Goal: Information Seeking & Learning: Find specific fact

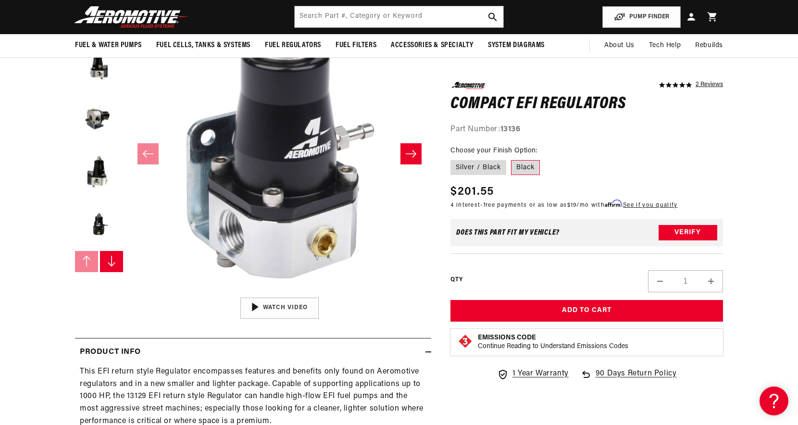
scroll to position [123, 0]
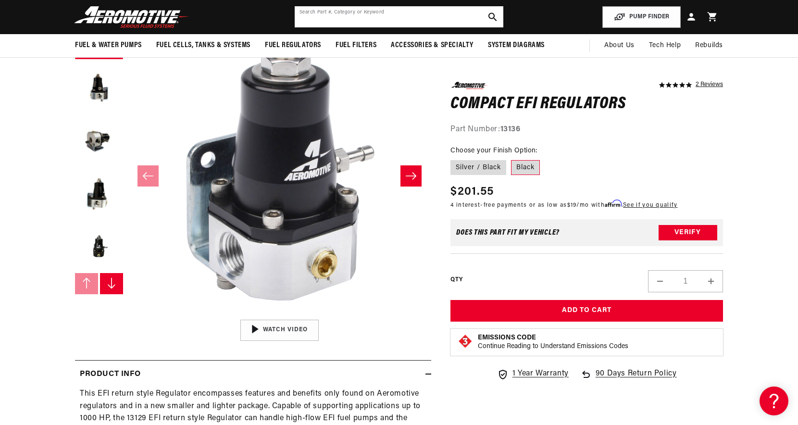
click at [338, 18] on input "text" at bounding box center [399, 16] width 209 height 21
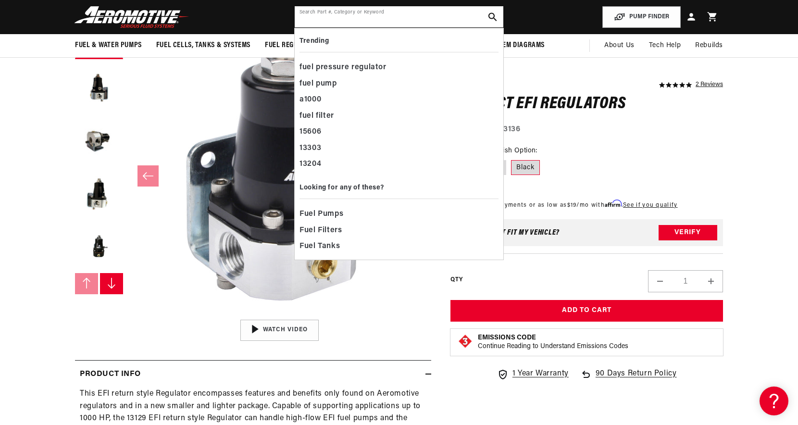
scroll to position [0, 1218]
paste input "13130"
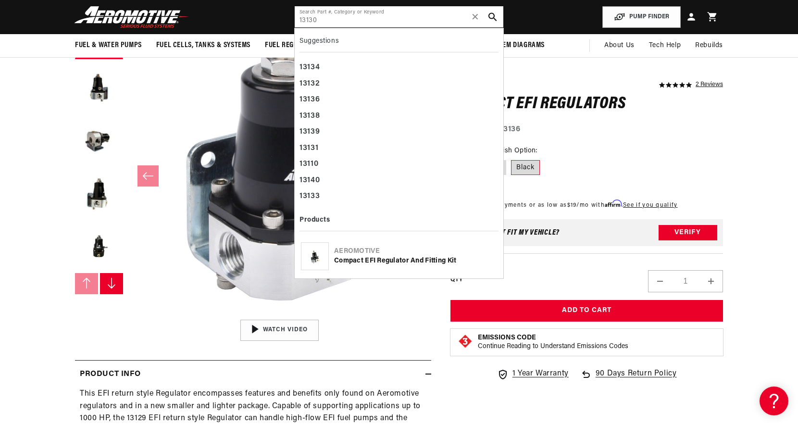
type input "13130"
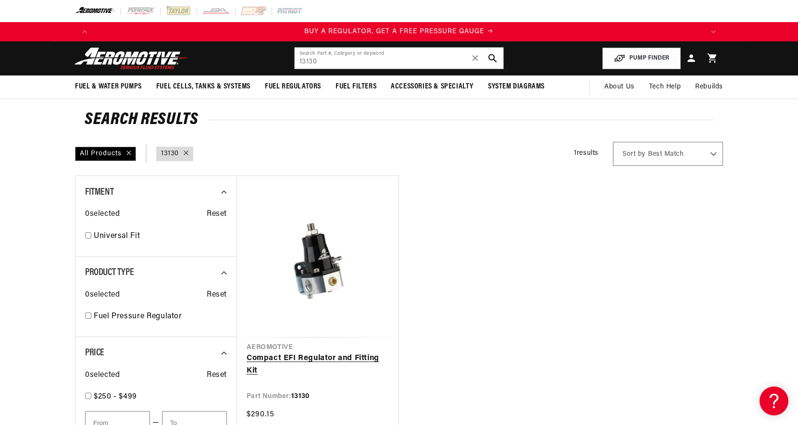
click at [327, 353] on link "Compact EFI Regulator and Fitting Kit" at bounding box center [317, 364] width 142 height 25
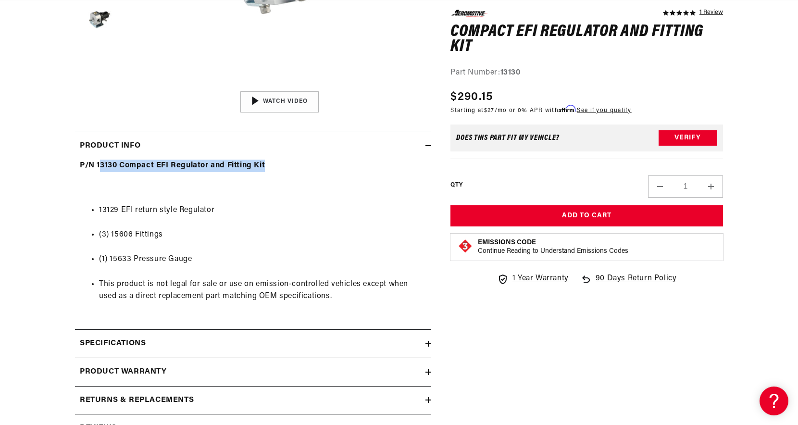
drag, startPoint x: 99, startPoint y: 168, endPoint x: 291, endPoint y: 167, distance: 192.2
click at [291, 167] on div "P/N 13130 Compact EFI Regulator and Fitting Kit 13129 EFI return style Regulato…" at bounding box center [253, 237] width 356 height 155
copy strong "3130 Compact EFI Regulator and Fitting Kit"
click at [99, 168] on strong "P/N 13130 Compact EFI Regulator and Fitting Kit" at bounding box center [172, 165] width 185 height 8
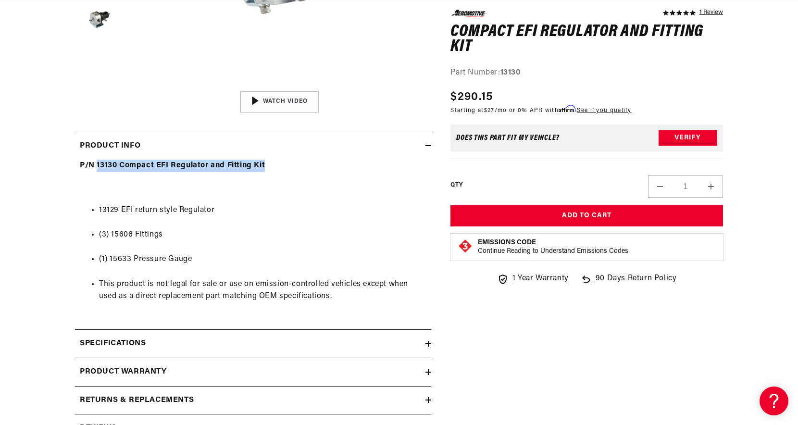
drag, startPoint x: 97, startPoint y: 167, endPoint x: 316, endPoint y: 167, distance: 218.6
click at [316, 167] on div "P/N 13130 Compact EFI Regulator and Fitting Kit 13129 EFI return style Regulato…" at bounding box center [253, 237] width 356 height 155
copy strong "13130 Compact EFI Regulator and Fitting Kit"
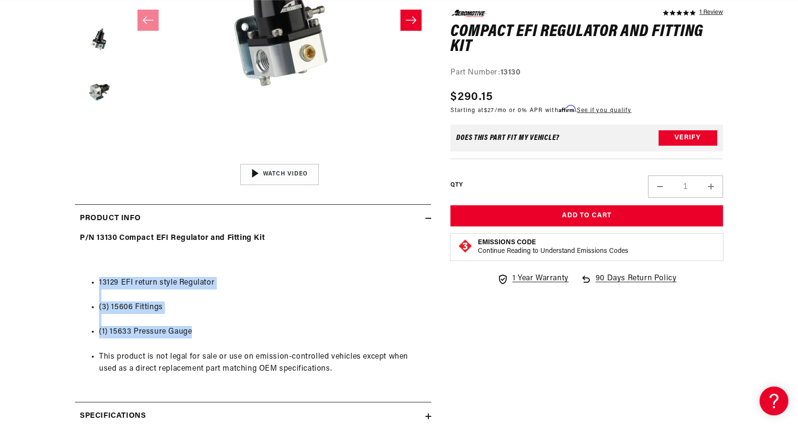
scroll to position [0, 1218]
drag, startPoint x: 208, startPoint y: 330, endPoint x: 72, endPoint y: 283, distance: 143.6
click at [72, 283] on section "5.0 star rating 1 Review Compact EFI Regulator and Fitting Kit Compact EFI Regu…" at bounding box center [399, 188] width 696 height 684
copy ul "13129 EFI return style Regulator (3) 15606 Fittings (1) 15633 Pressure Gauge"
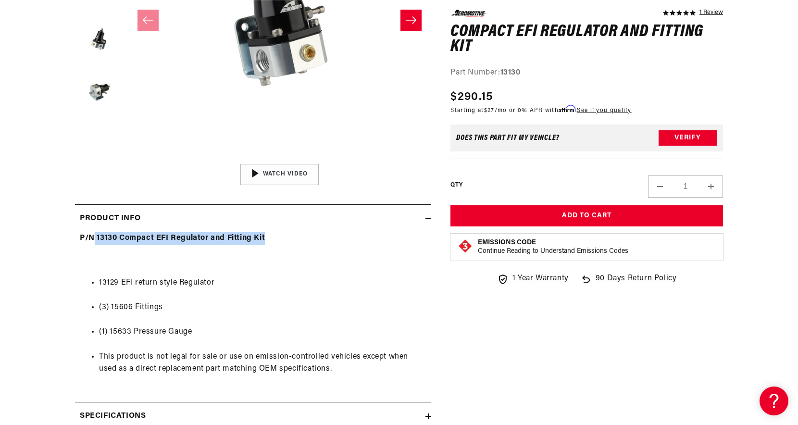
scroll to position [0, 3]
drag, startPoint x: 95, startPoint y: 239, endPoint x: 306, endPoint y: 243, distance: 210.5
click at [306, 243] on div "P/N 13130 Compact EFI Regulator and Fitting Kit 13129 EFI return style Regulato…" at bounding box center [253, 309] width 356 height 155
copy strong "13130 Compact EFI Regulator and Fitting Kit"
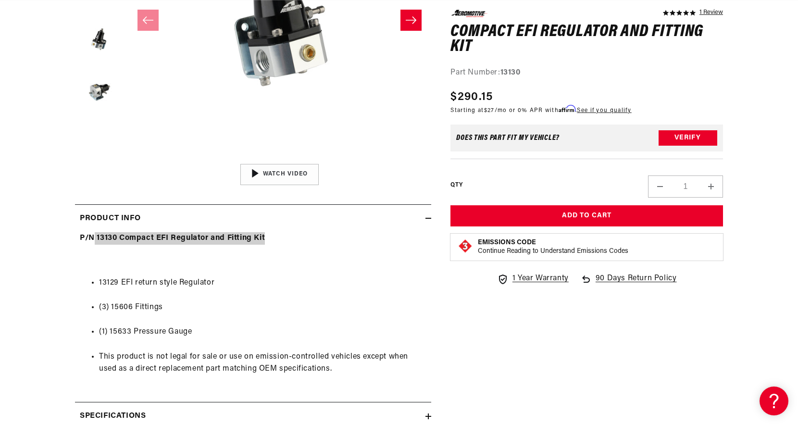
scroll to position [0, 609]
click at [300, 246] on div "P/N 13130 Compact EFI Regulator and Fitting Kit 13129 EFI return style Regulato…" at bounding box center [253, 309] width 356 height 155
drag, startPoint x: 98, startPoint y: 238, endPoint x: 283, endPoint y: 240, distance: 185.0
click at [283, 240] on div "P/N 13130 Compact EFI Regulator and Fitting Kit 13129 EFI return style Regulato…" at bounding box center [253, 309] width 356 height 155
copy strong "13130 Compact EFI Regulator and Fitting Kit"
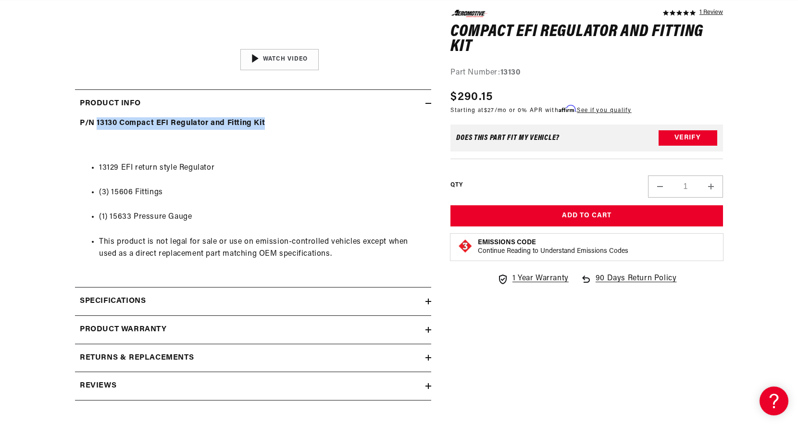
scroll to position [503, 0]
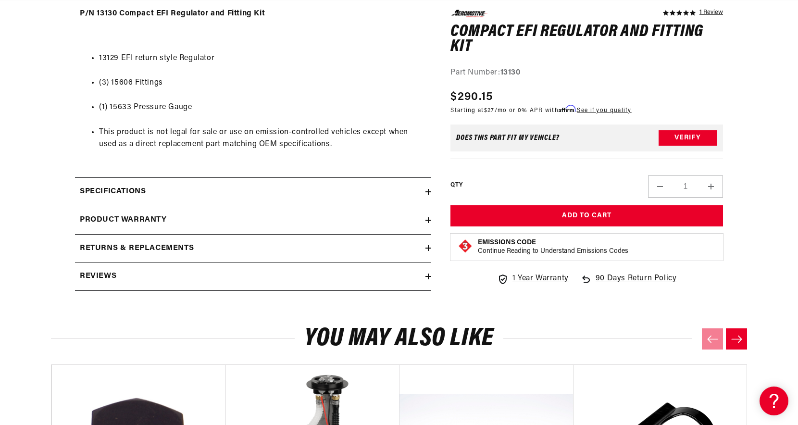
click at [131, 192] on h2 "Specifications" at bounding box center [113, 191] width 66 height 12
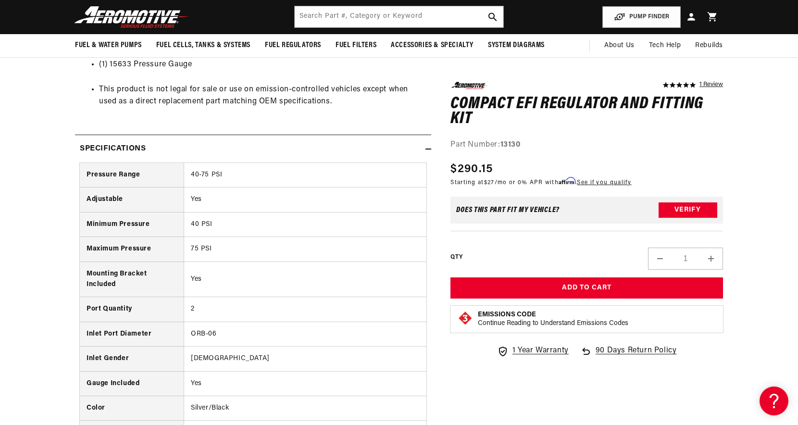
scroll to position [520, 0]
